Goal: Check status: Check status

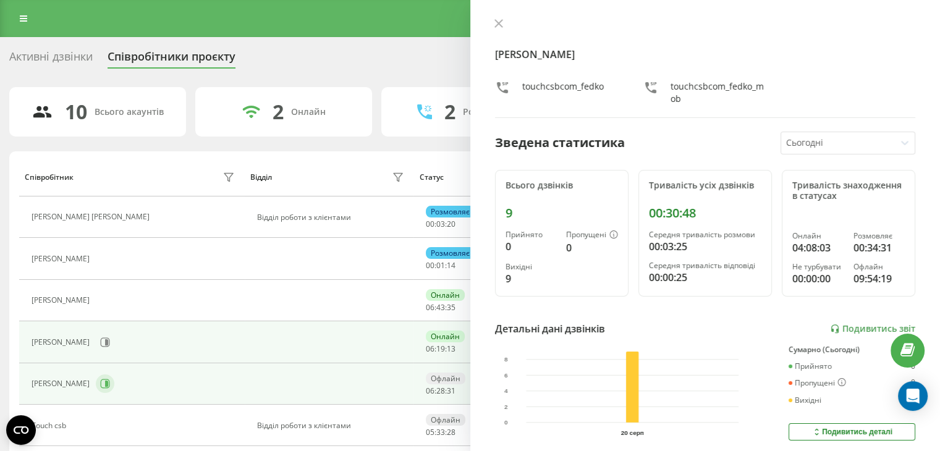
click at [110, 379] on icon at bounding box center [105, 383] width 9 height 9
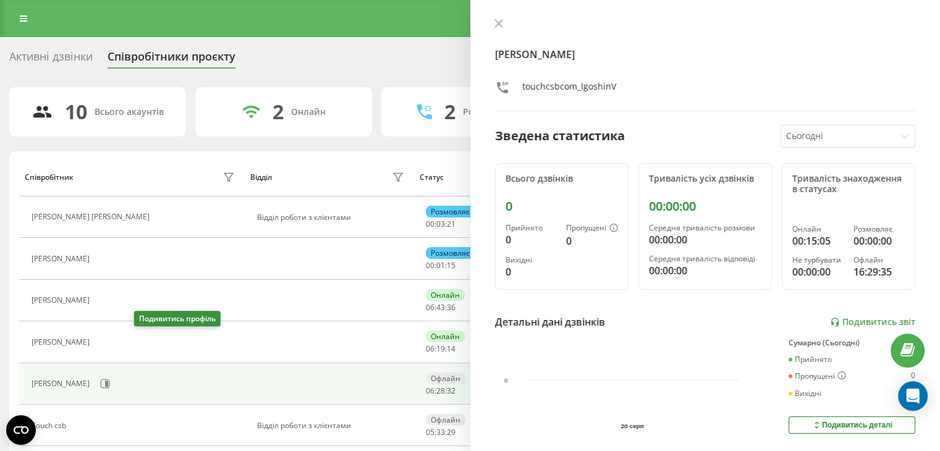
click at [106, 339] on icon at bounding box center [104, 342] width 3 height 6
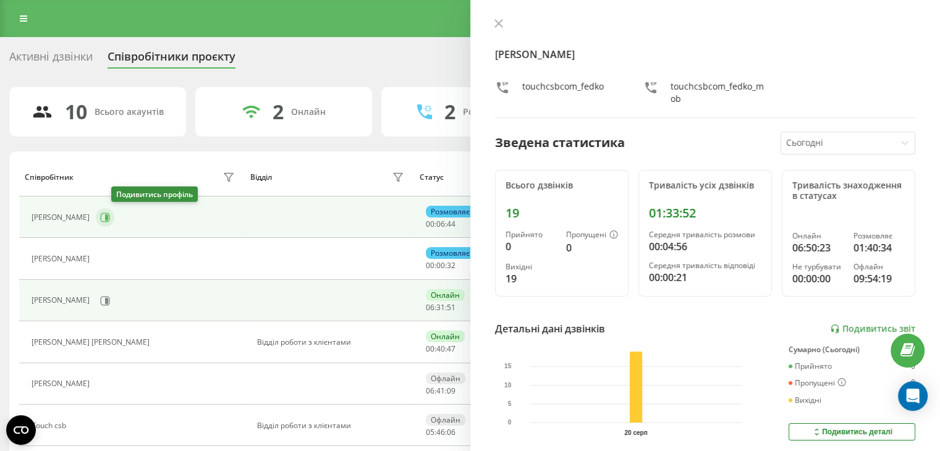
click at [114, 223] on button at bounding box center [105, 217] width 19 height 19
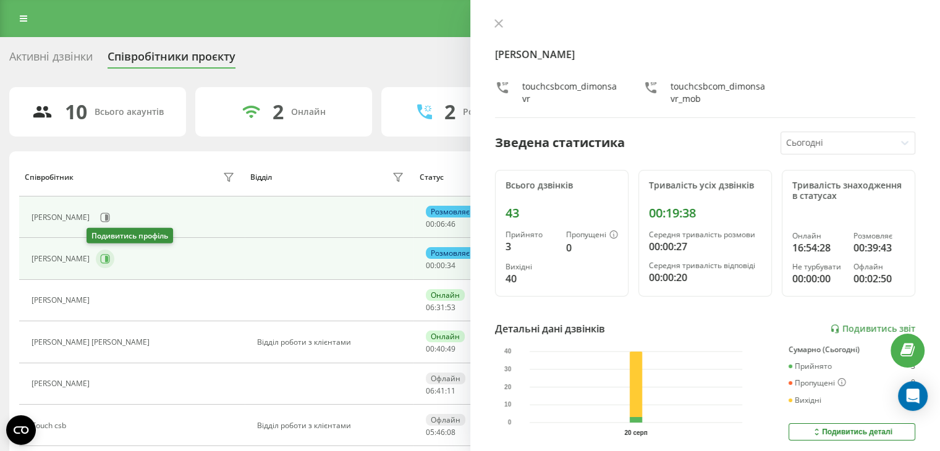
click at [100, 258] on icon at bounding box center [105, 259] width 10 height 10
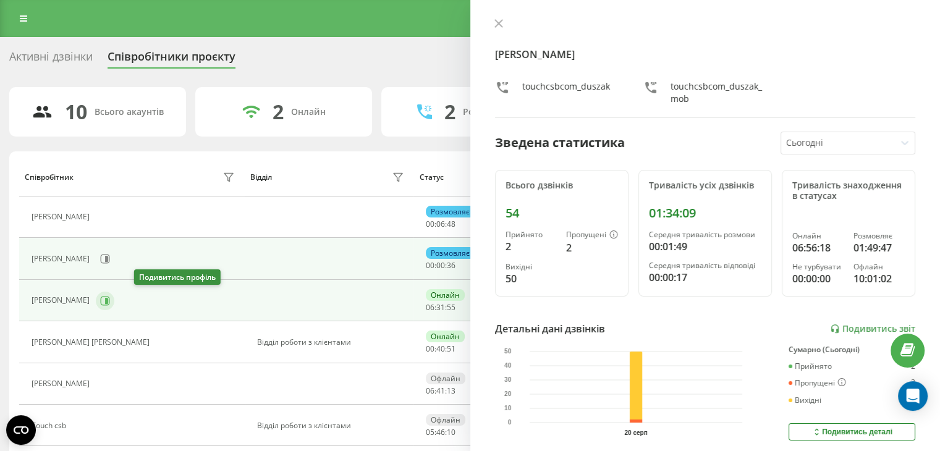
click at [114, 299] on button at bounding box center [105, 301] width 19 height 19
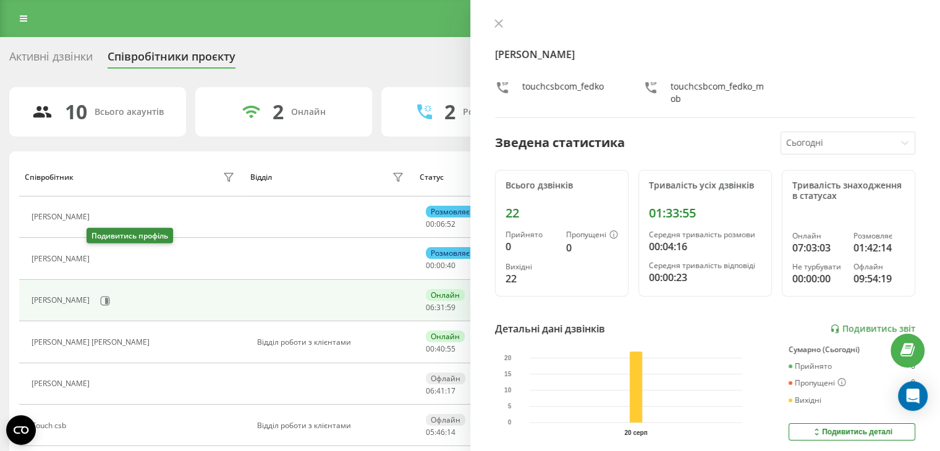
drag, startPoint x: 94, startPoint y: 250, endPoint x: 95, endPoint y: 257, distance: 6.9
click at [96, 251] on button at bounding box center [103, 259] width 15 height 17
